Goal: Transaction & Acquisition: Book appointment/travel/reservation

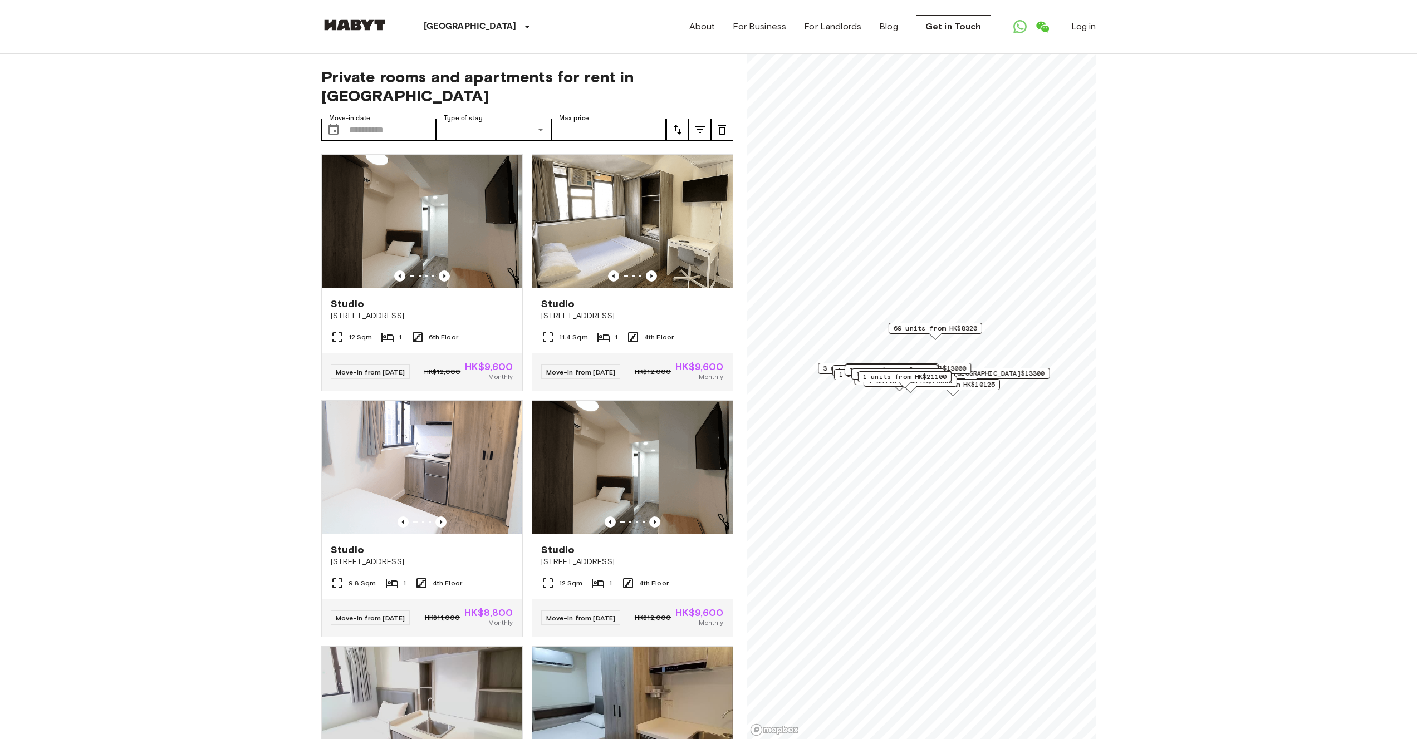
click at [339, 26] on img at bounding box center [354, 24] width 67 height 11
click at [350, 30] on link at bounding box center [354, 26] width 67 height 15
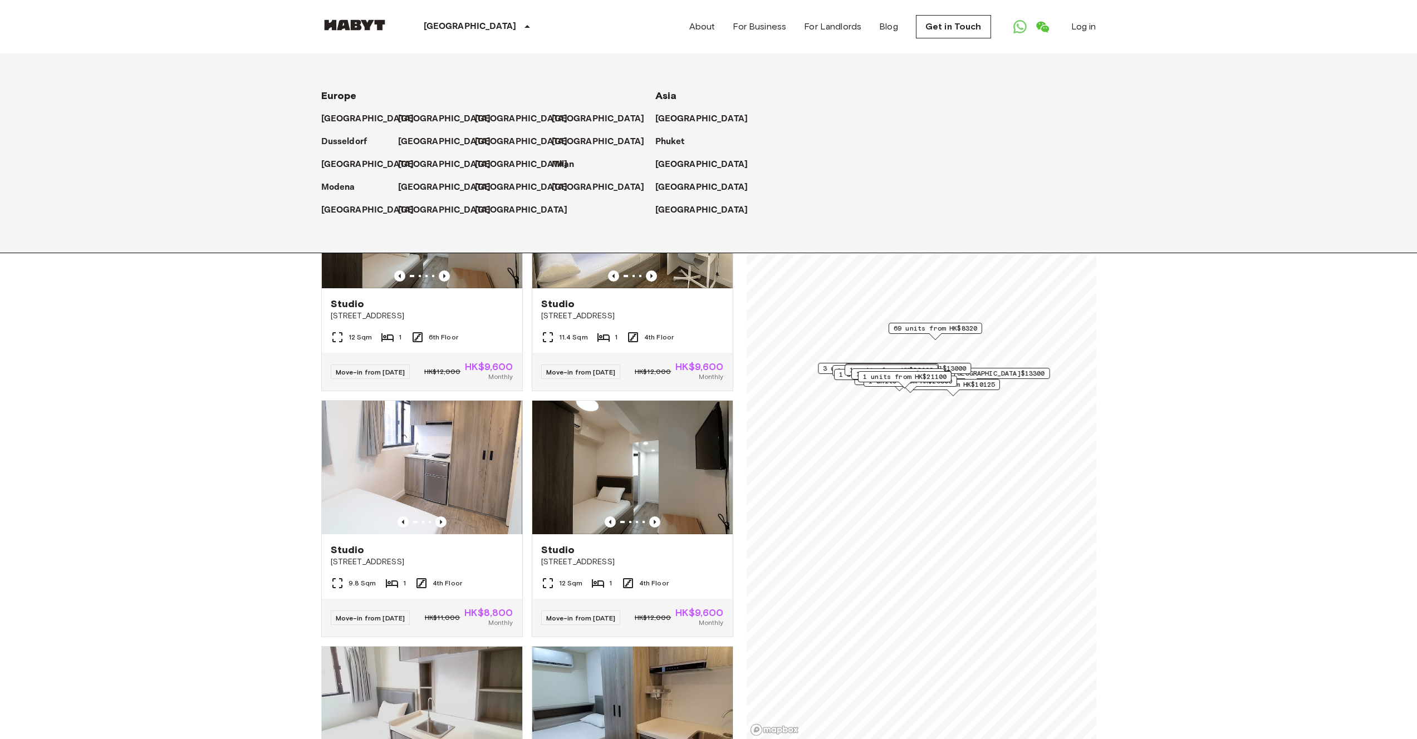
click at [435, 30] on p "[GEOGRAPHIC_DATA]" at bounding box center [470, 26] width 93 height 13
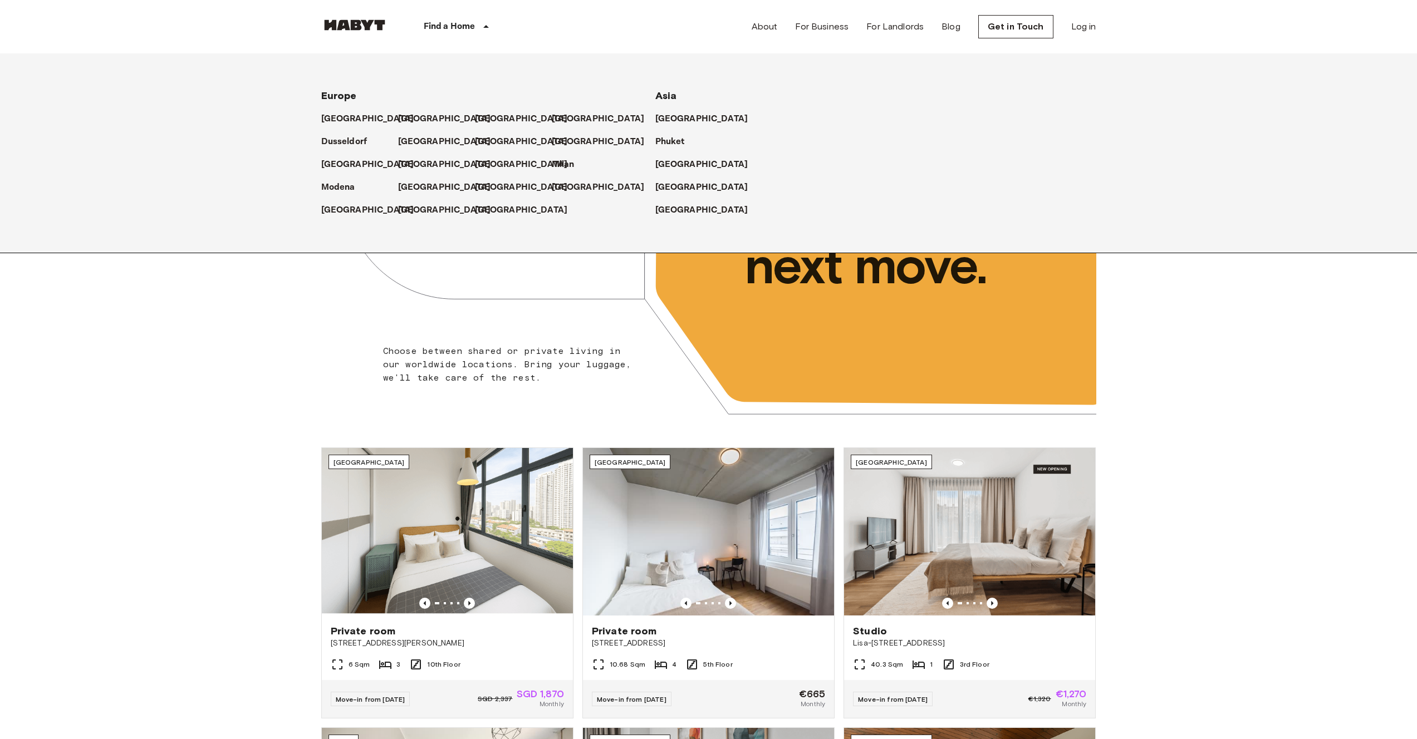
click at [363, 28] on img at bounding box center [354, 24] width 67 height 11
click at [365, 24] on img at bounding box center [354, 24] width 67 height 11
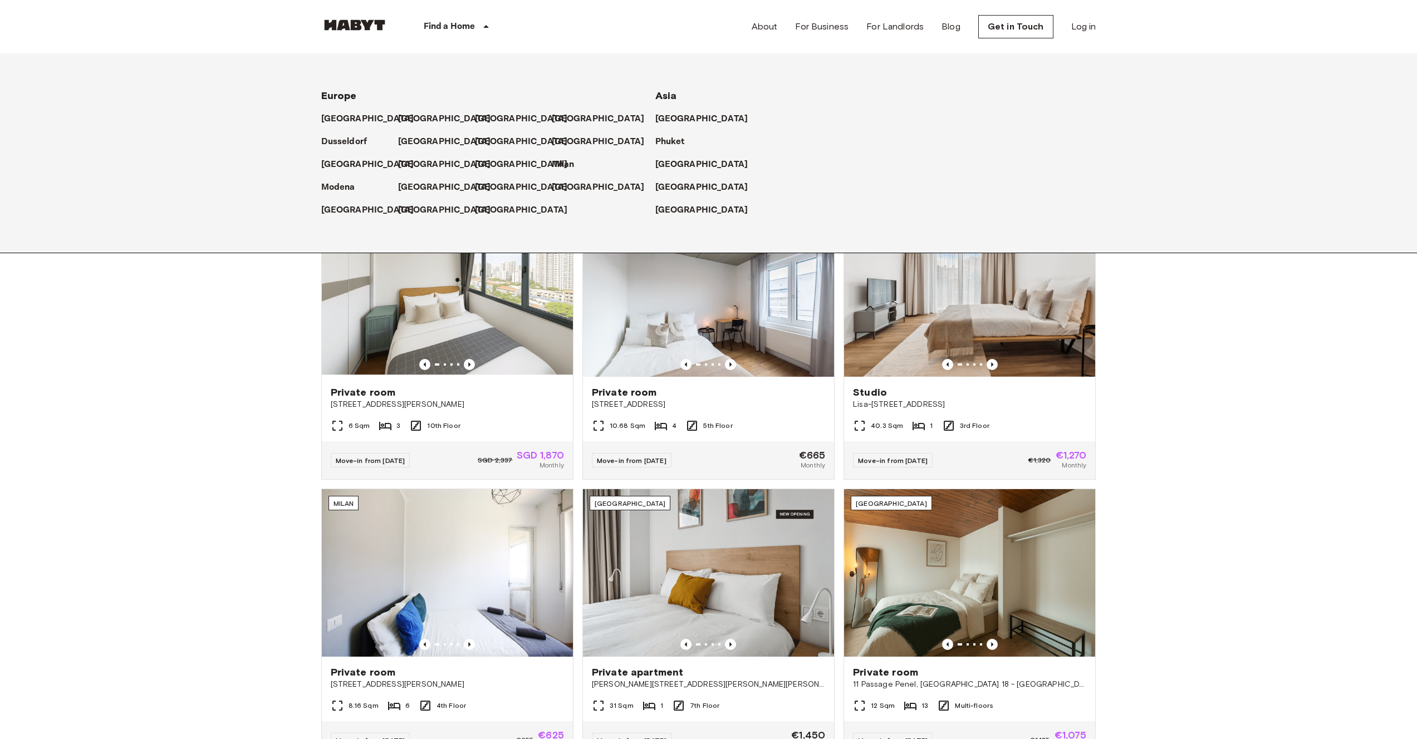
scroll to position [296, 0]
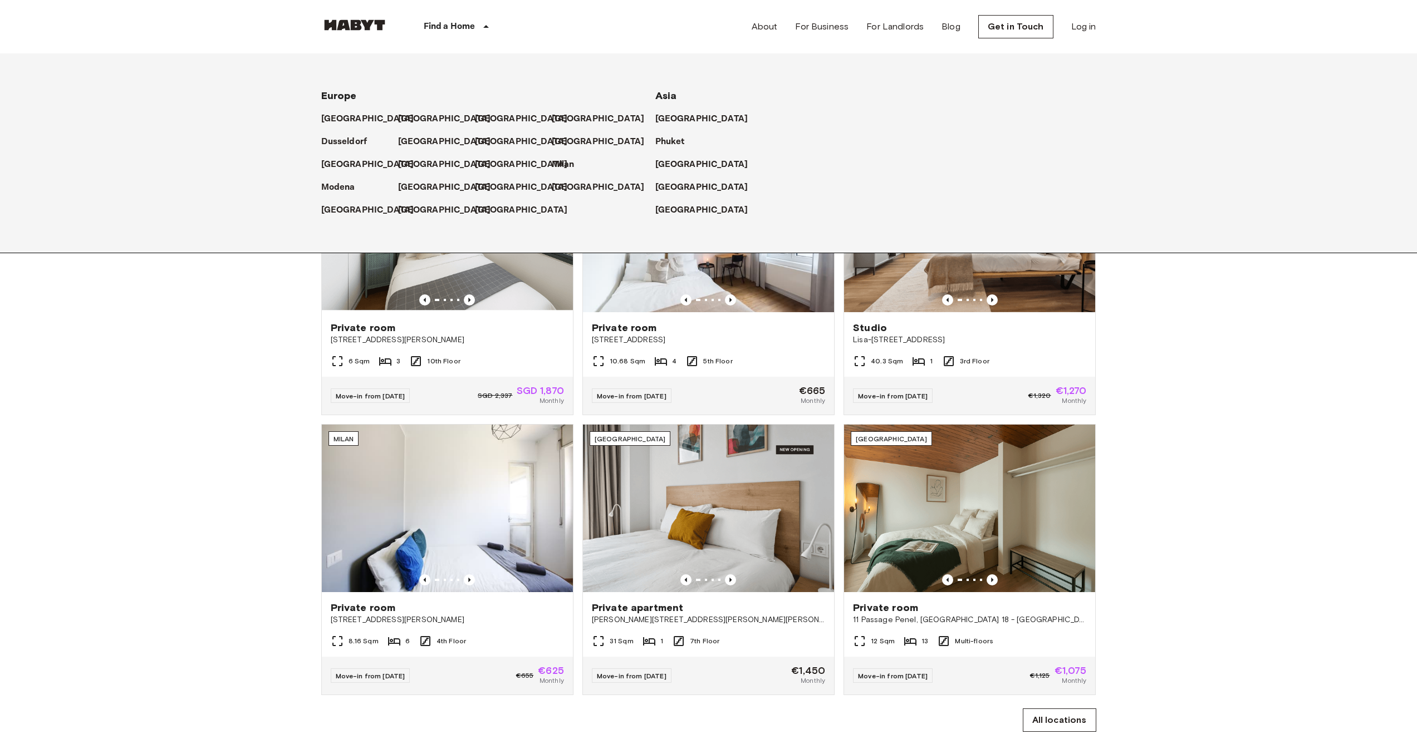
click at [479, 28] on icon at bounding box center [485, 26] width 13 height 13
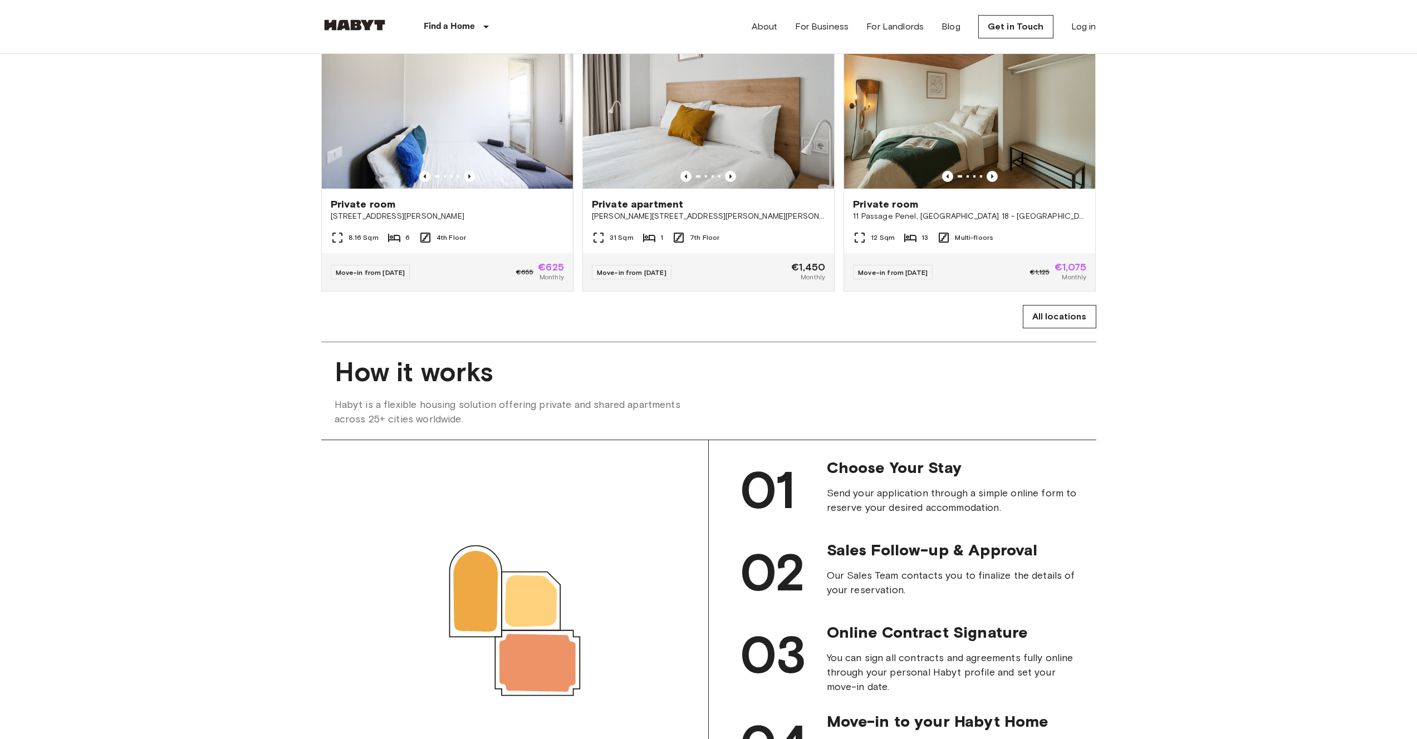
scroll to position [714, 0]
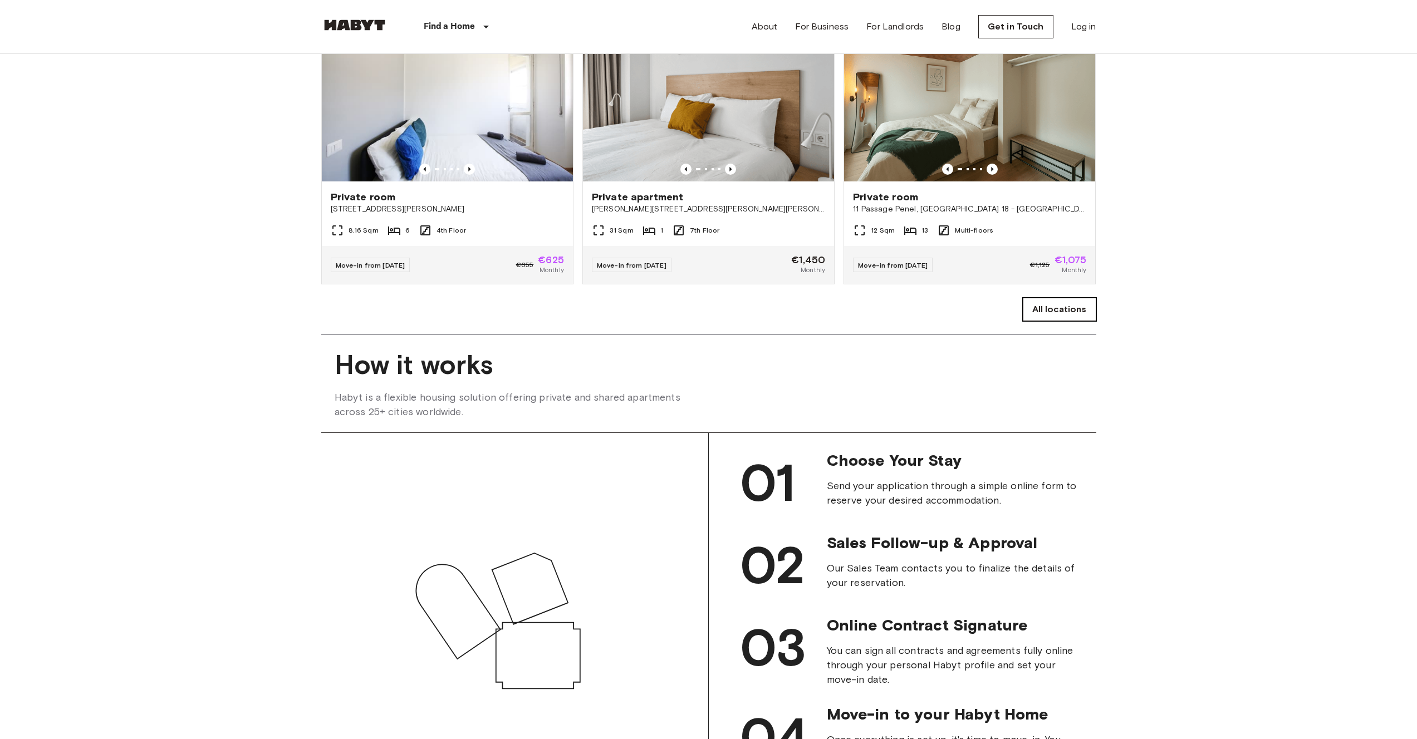
click at [1036, 321] on link "All locations" at bounding box center [1059, 309] width 73 height 23
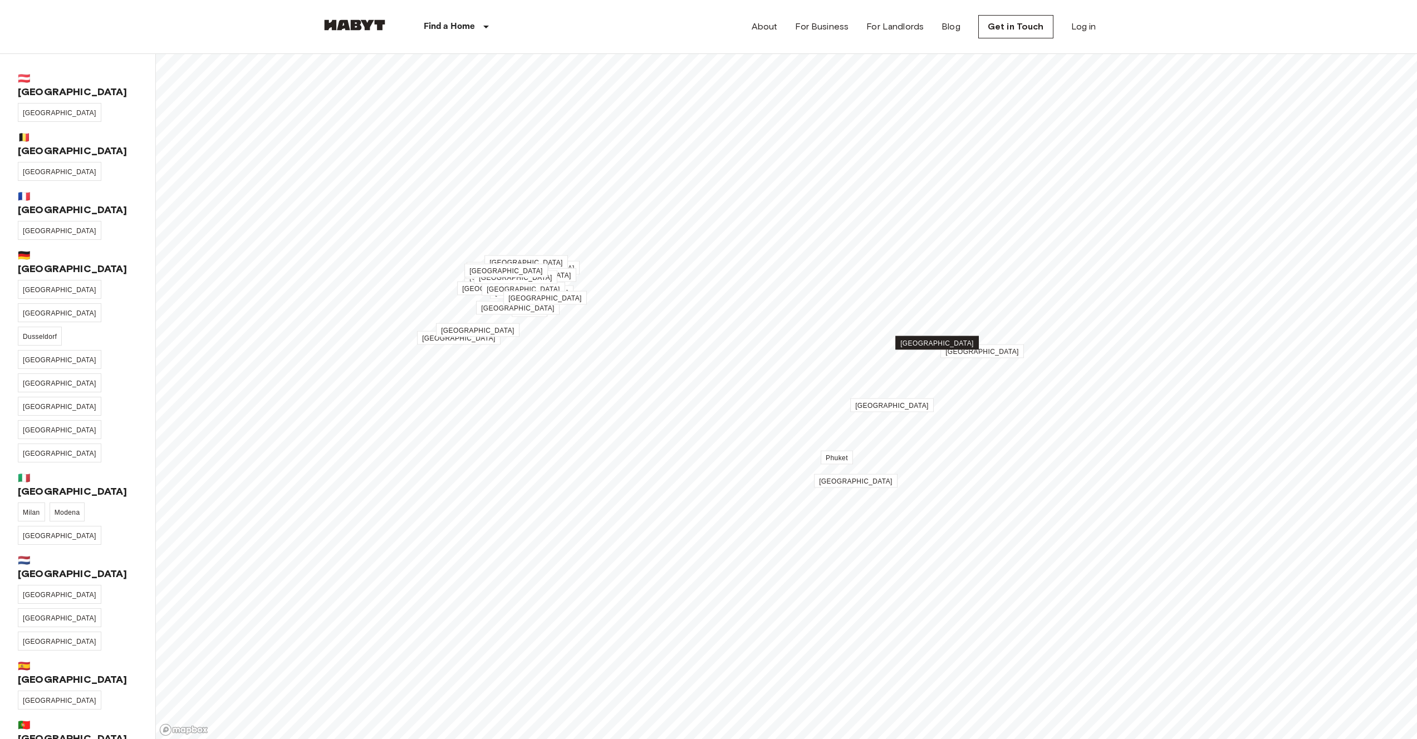
click at [924, 336] on link "[GEOGRAPHIC_DATA]" at bounding box center [937, 343] width 84 height 14
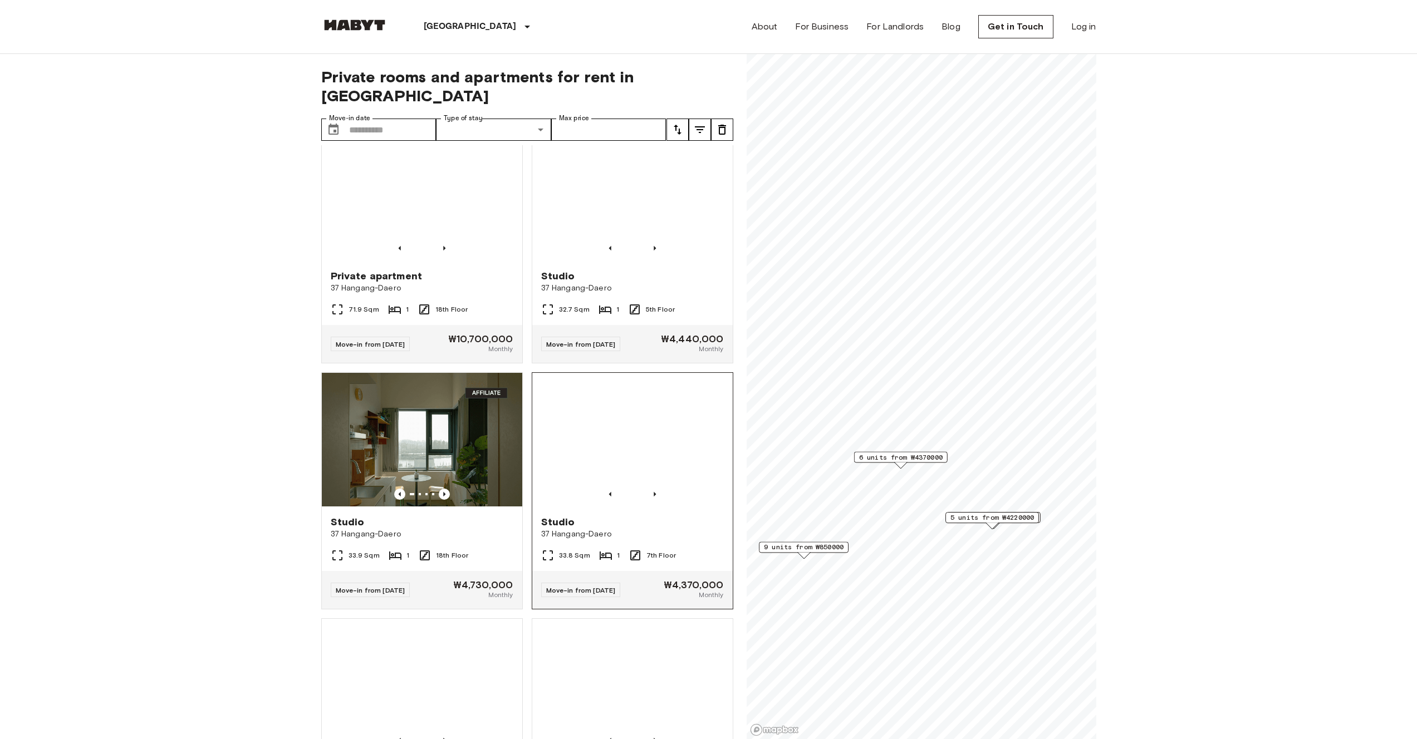
scroll to position [151, 0]
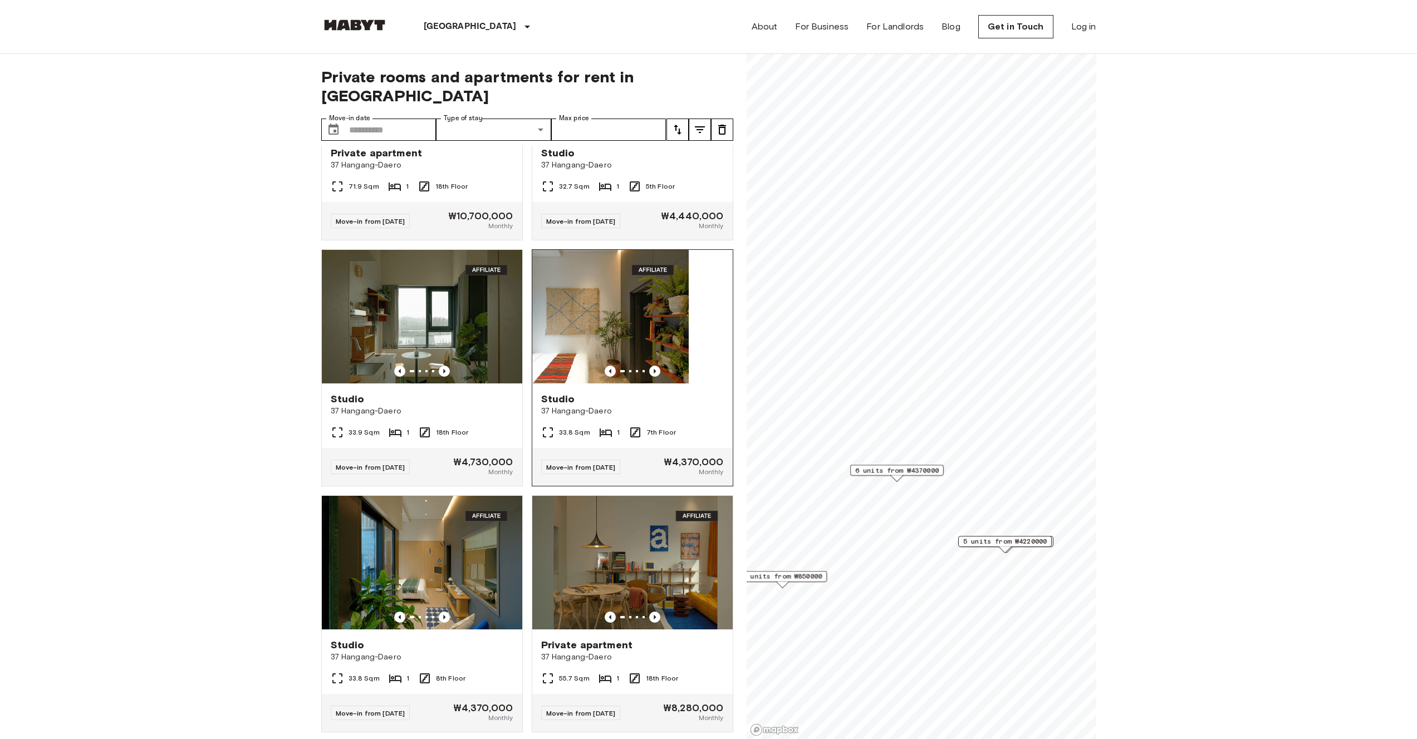
drag, startPoint x: 673, startPoint y: 292, endPoint x: 613, endPoint y: 296, distance: 59.7
click at [614, 296] on img at bounding box center [588, 317] width 200 height 134
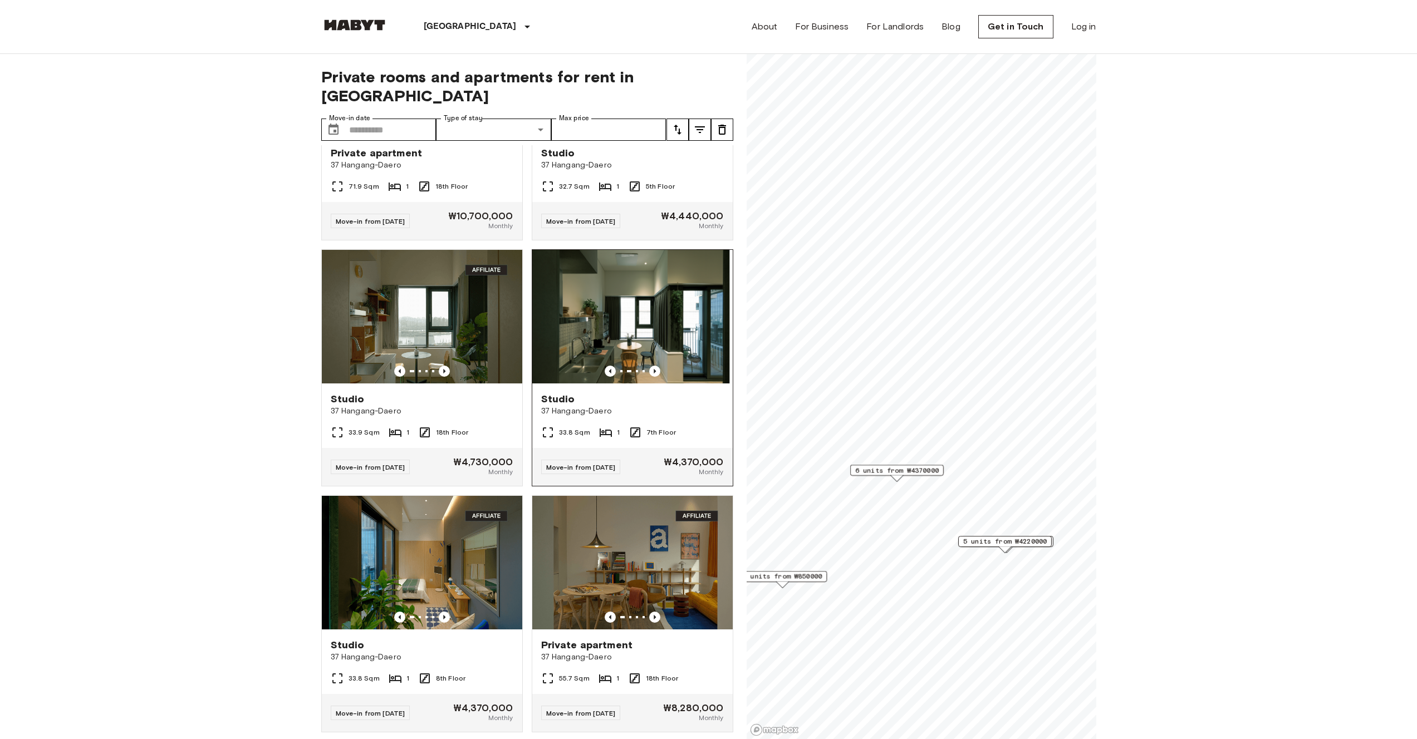
drag, startPoint x: 683, startPoint y: 300, endPoint x: 645, endPoint y: 305, distance: 37.6
click at [645, 305] on img at bounding box center [629, 317] width 200 height 134
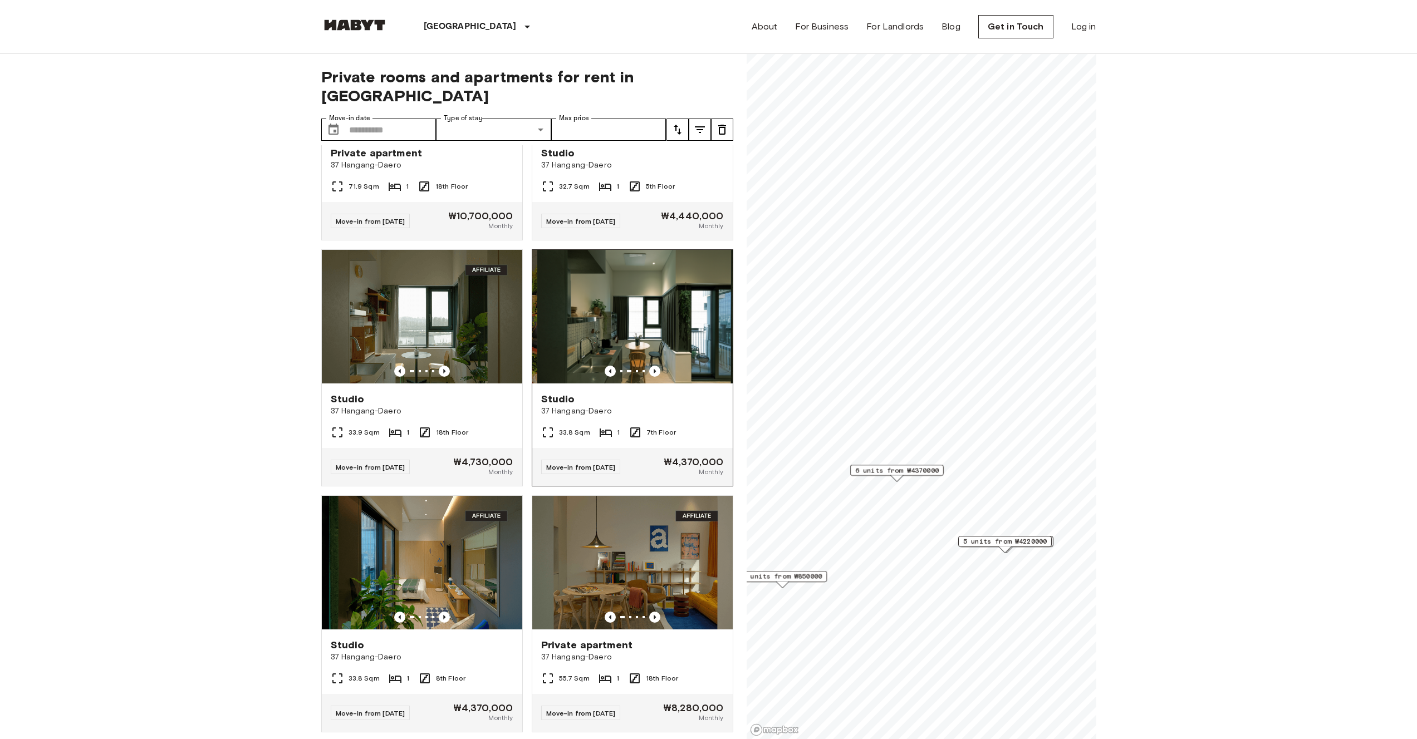
drag, startPoint x: 610, startPoint y: 308, endPoint x: 679, endPoint y: 306, distance: 69.6
click at [677, 306] on img at bounding box center [637, 317] width 200 height 134
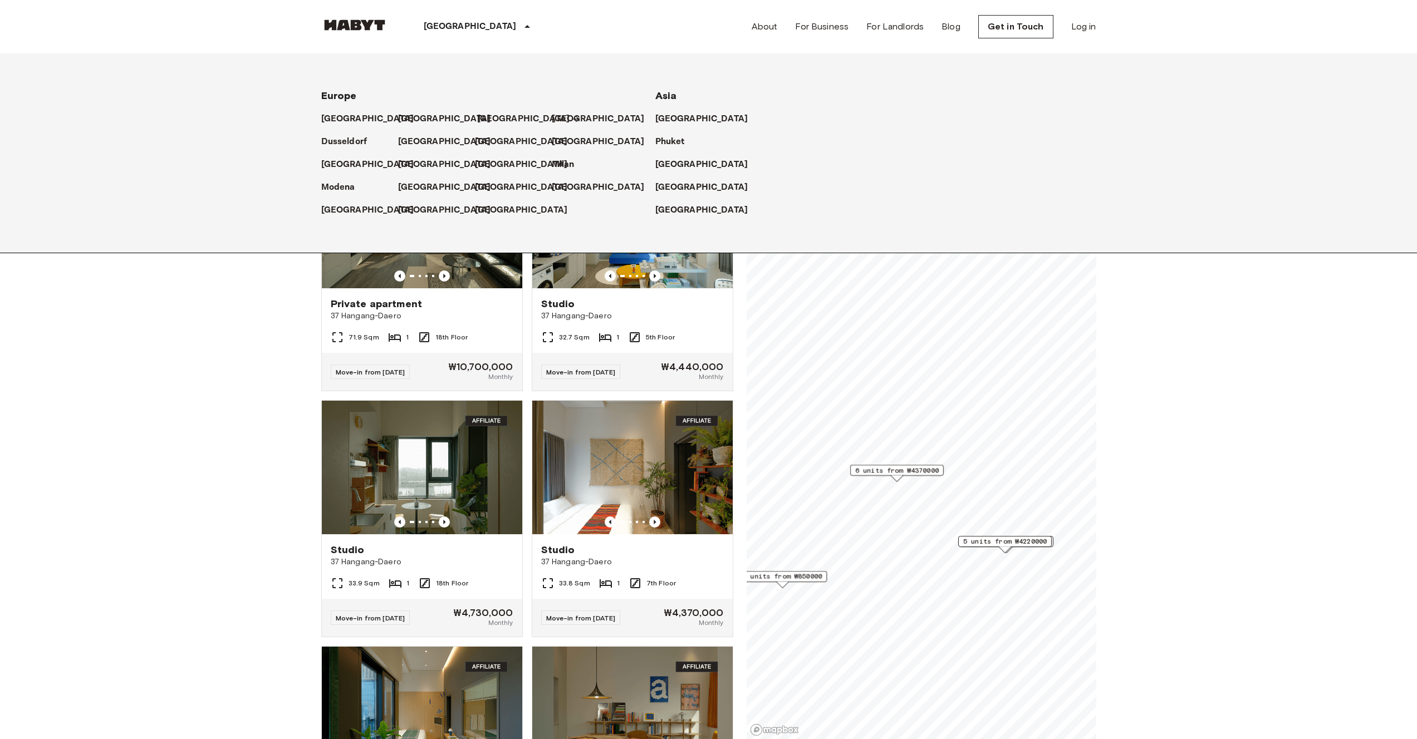
scroll to position [185, 0]
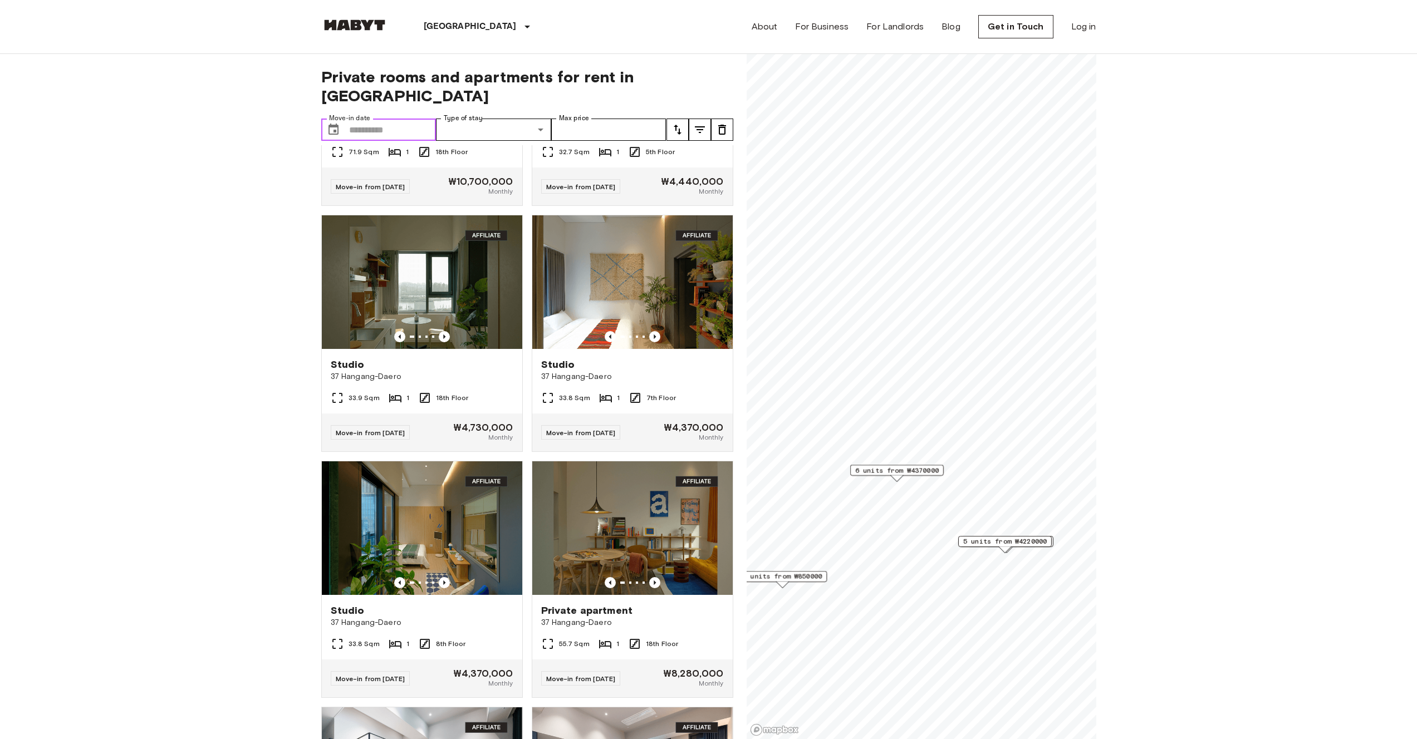
click at [393, 119] on input "Move-in date" at bounding box center [392, 130] width 87 height 22
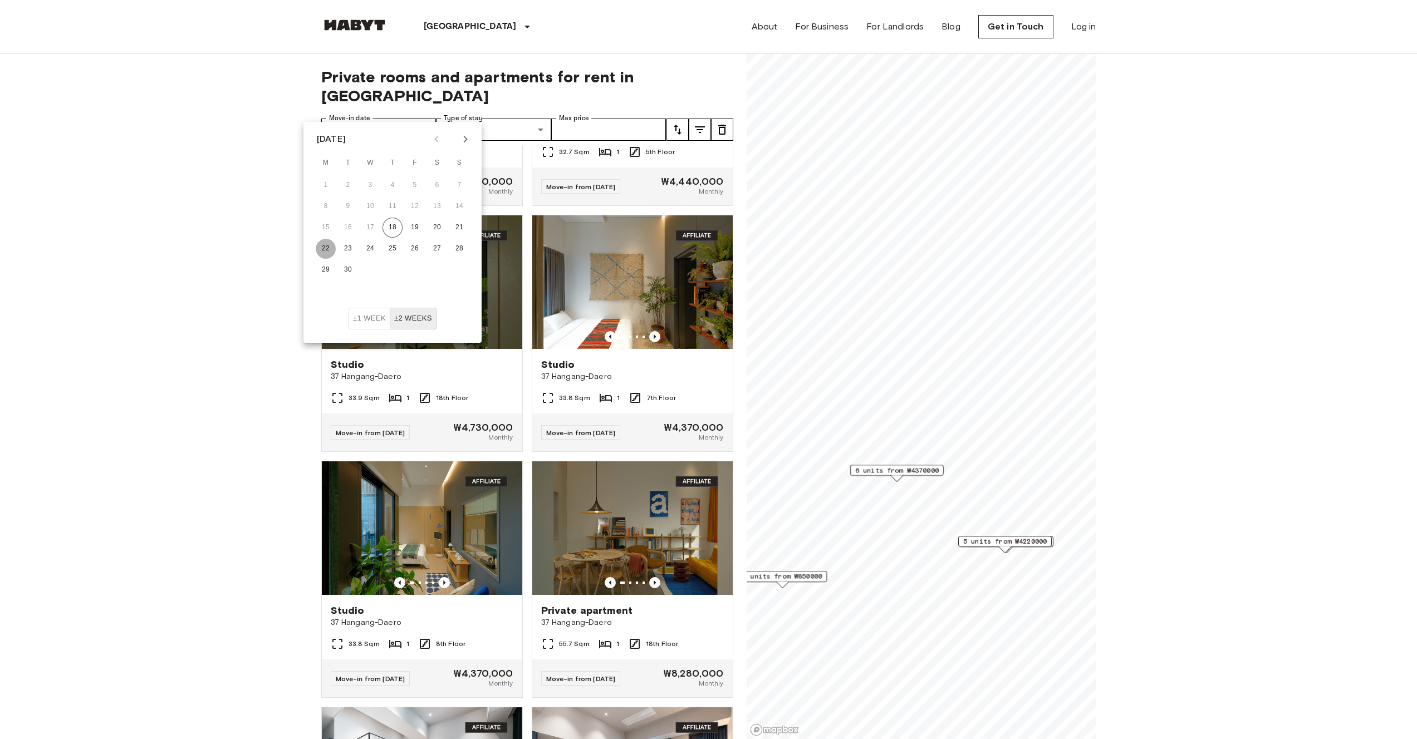
click at [327, 246] on button "22" at bounding box center [326, 249] width 20 height 20
type input "**********"
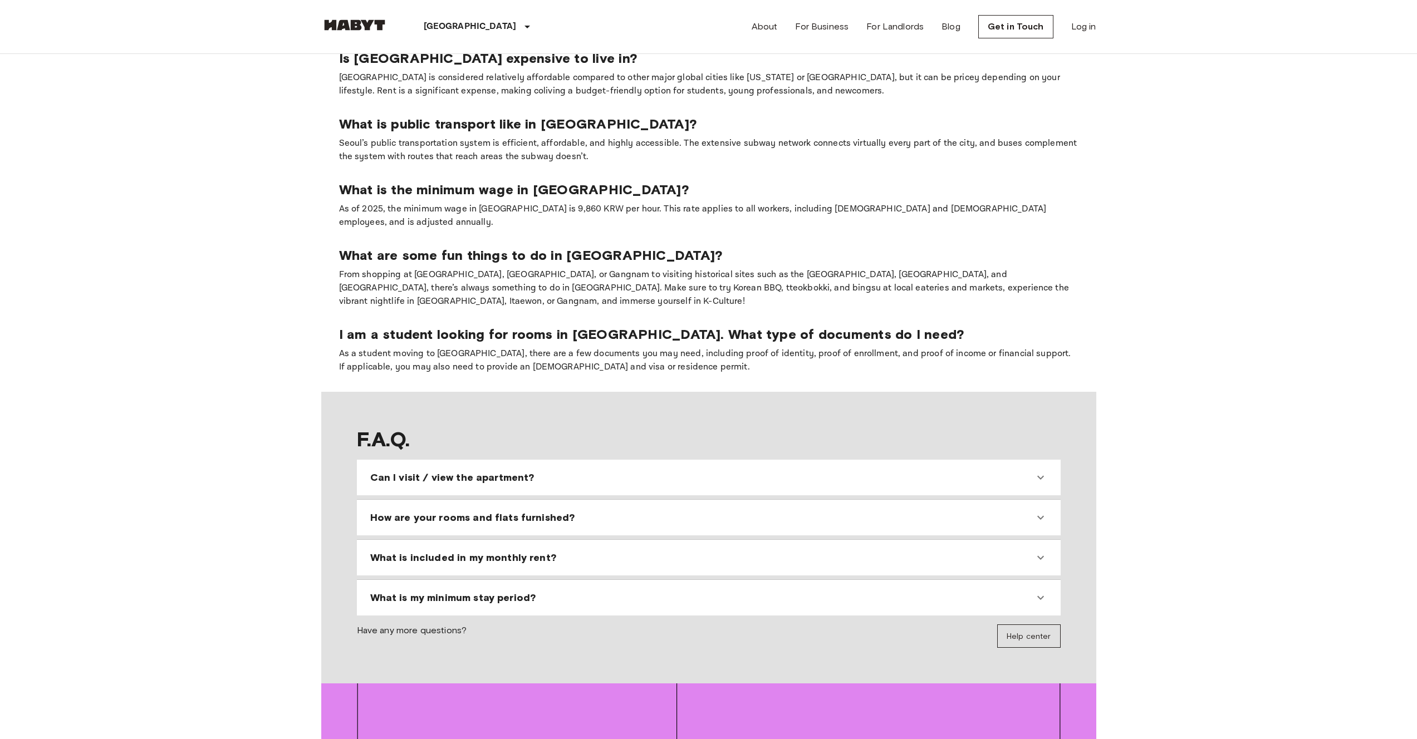
scroll to position [1099, 0]
